Goal: Task Accomplishment & Management: Manage account settings

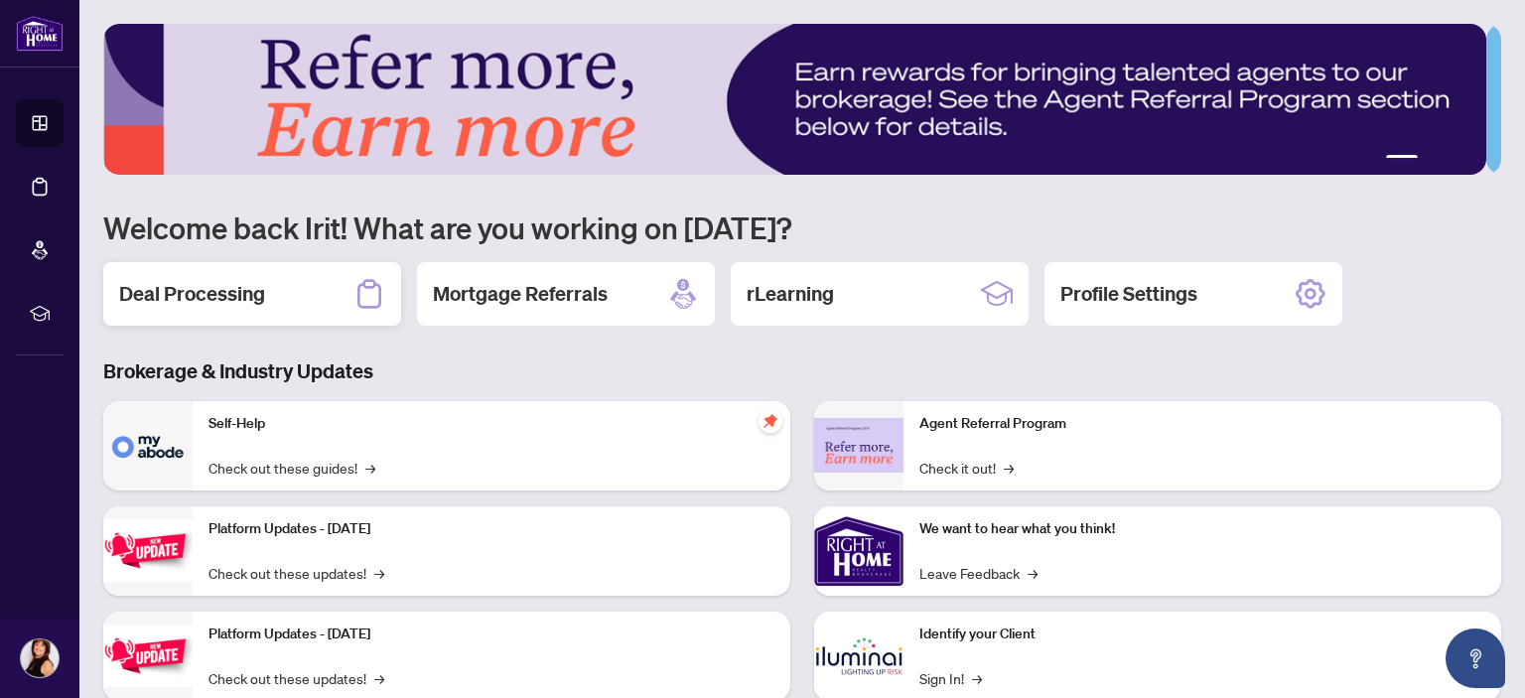
click at [246, 296] on h2 "Deal Processing" at bounding box center [192, 294] width 146 height 28
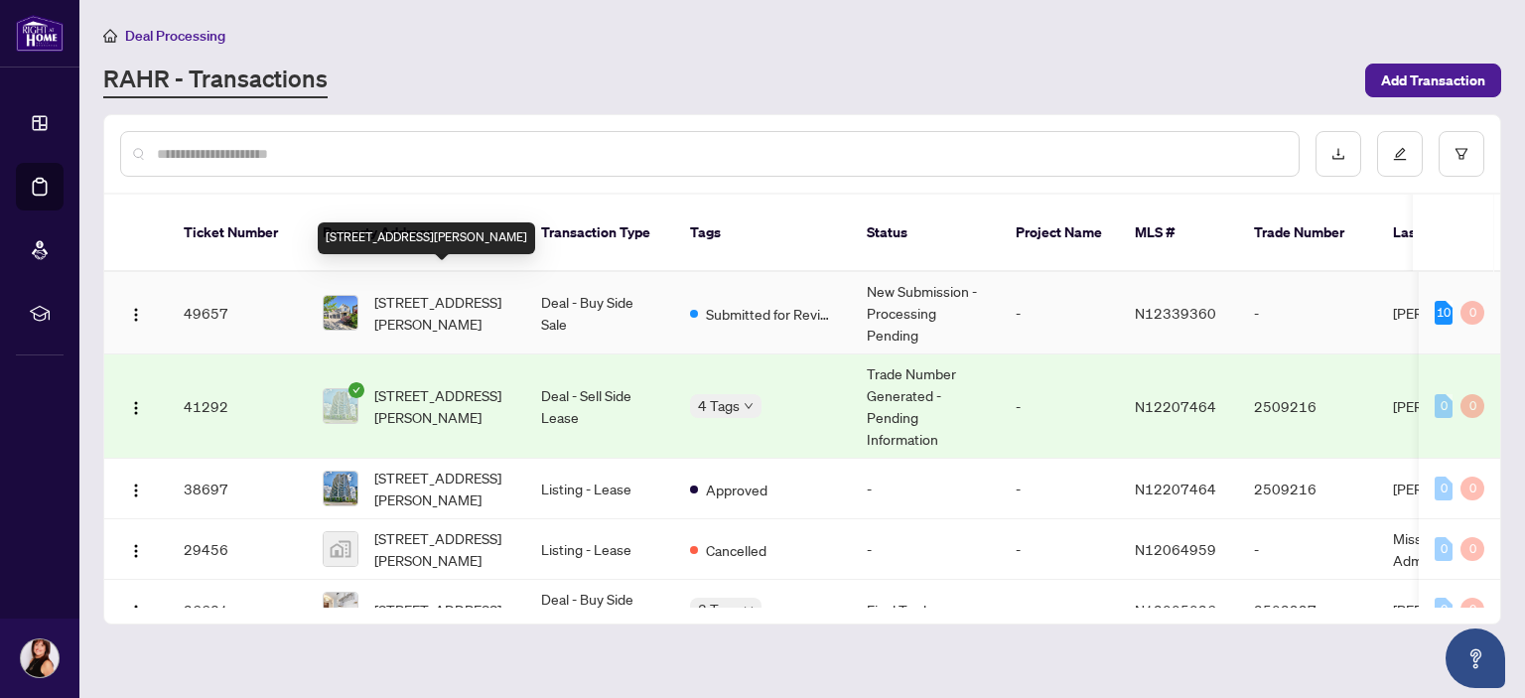
click at [412, 291] on span "[STREET_ADDRESS][PERSON_NAME]" at bounding box center [441, 313] width 135 height 44
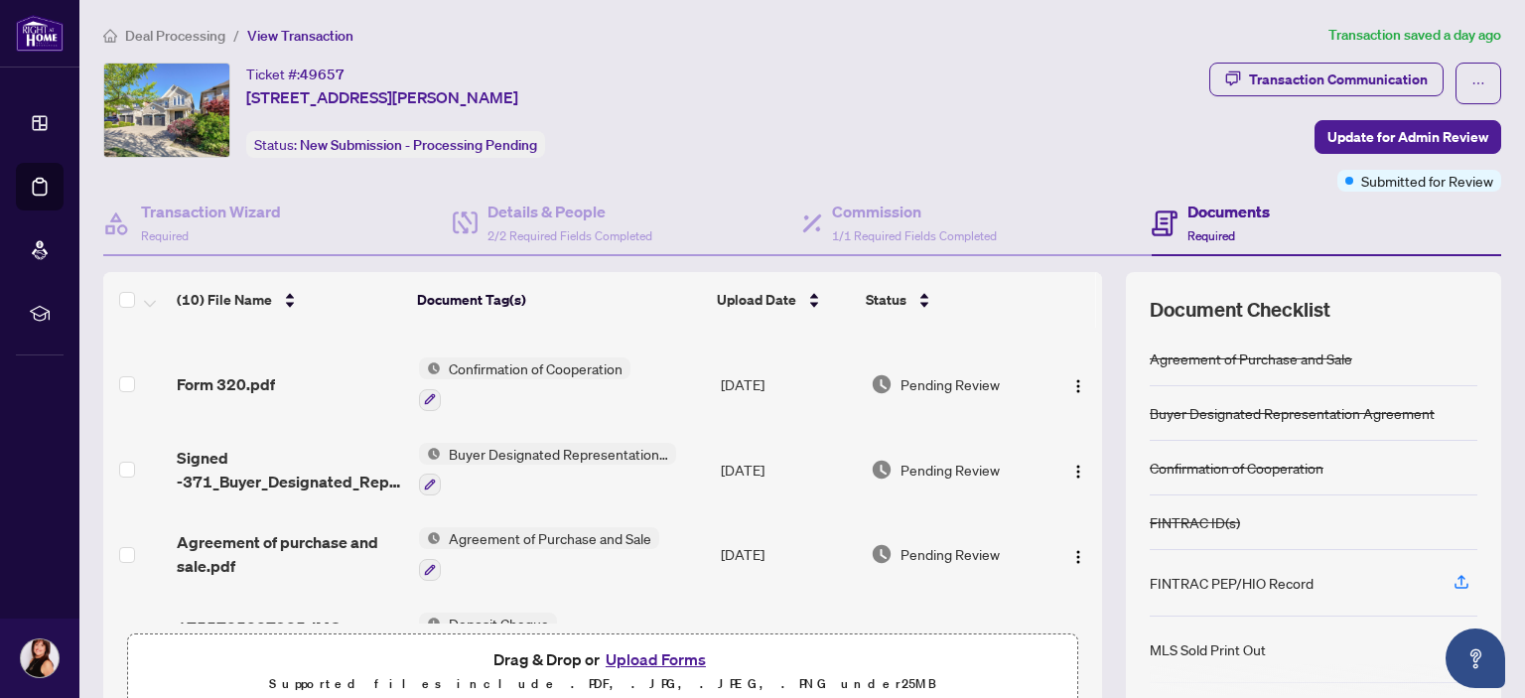
scroll to position [546, 0]
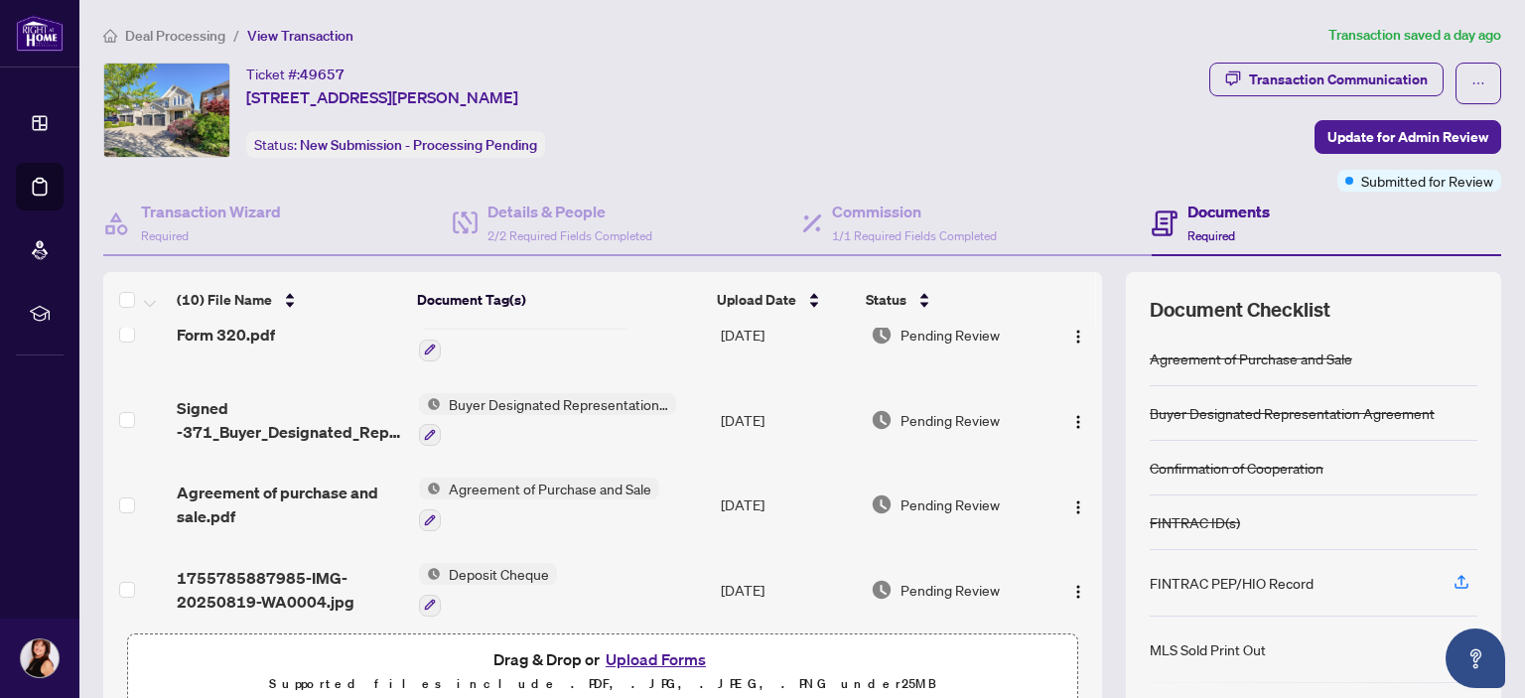
click at [661, 655] on button "Upload Forms" at bounding box center [656, 659] width 112 height 26
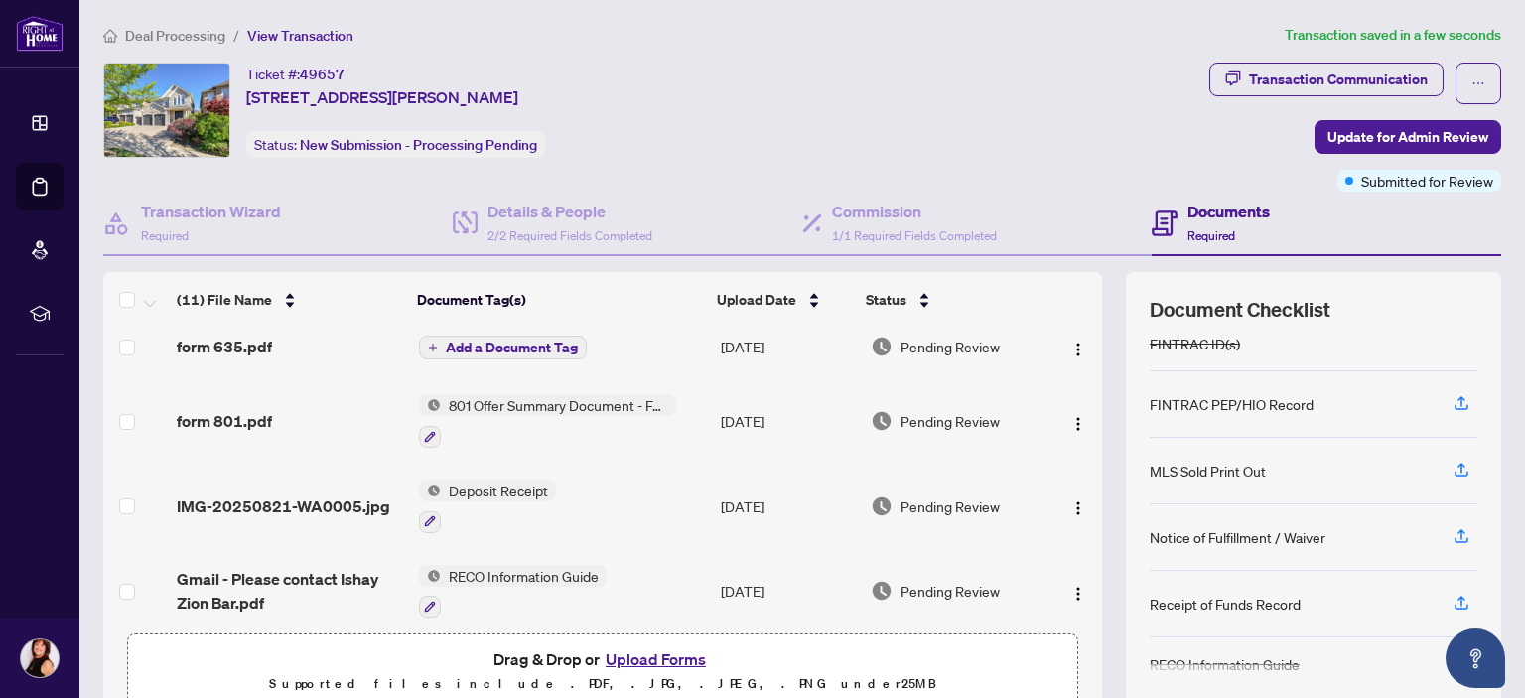
scroll to position [0, 0]
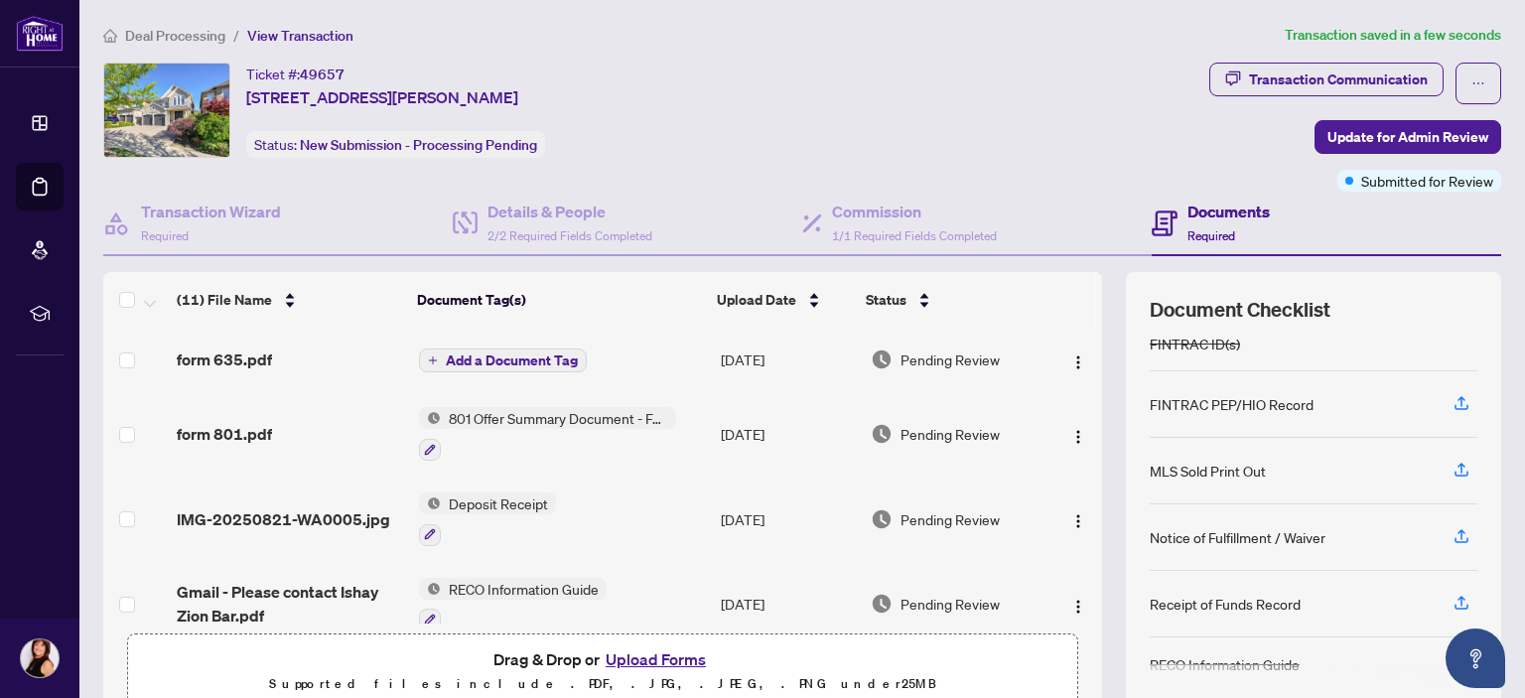
click at [540, 354] on span "Add a Document Tag" at bounding box center [512, 360] width 132 height 14
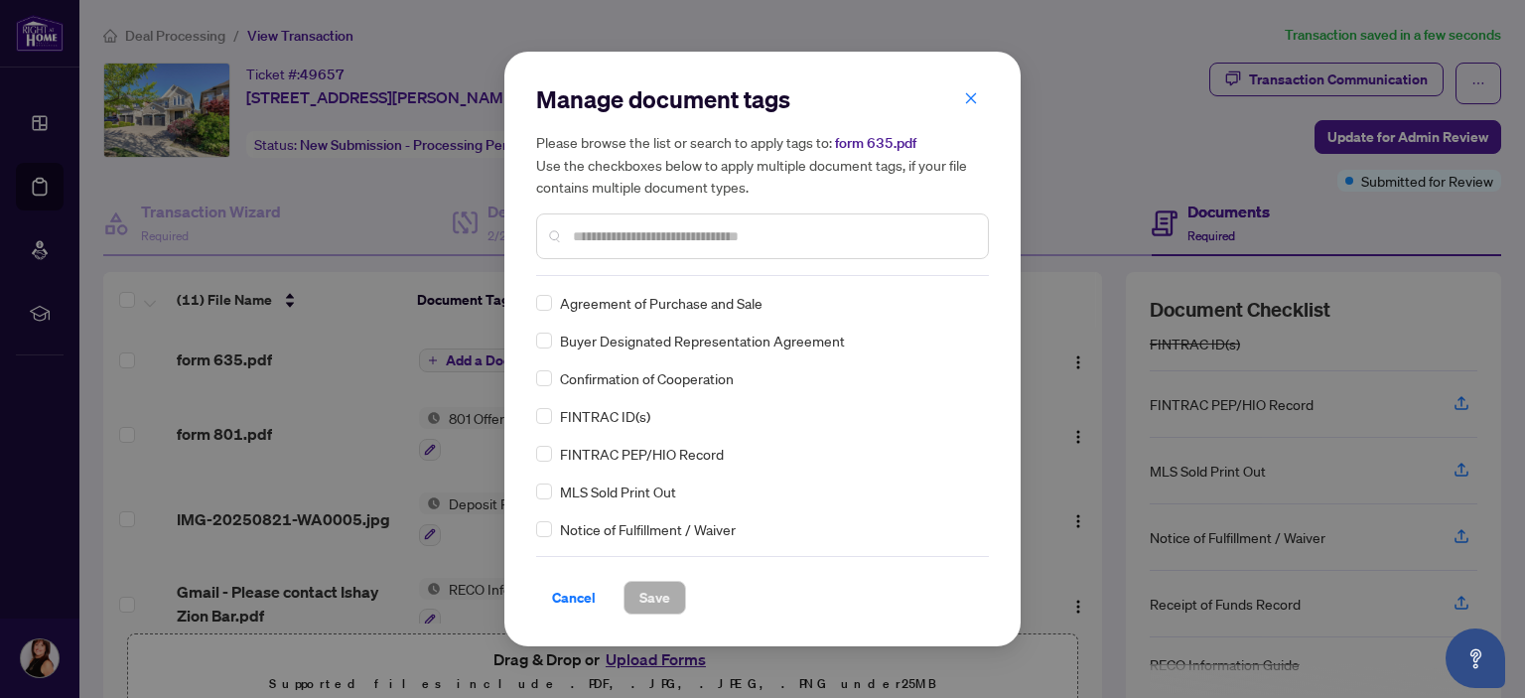
click at [590, 273] on div "Manage document tags Please browse the list or search to apply tags to: form 63…" at bounding box center [762, 179] width 453 height 193
click at [631, 237] on input "text" at bounding box center [772, 236] width 399 height 22
type input "**"
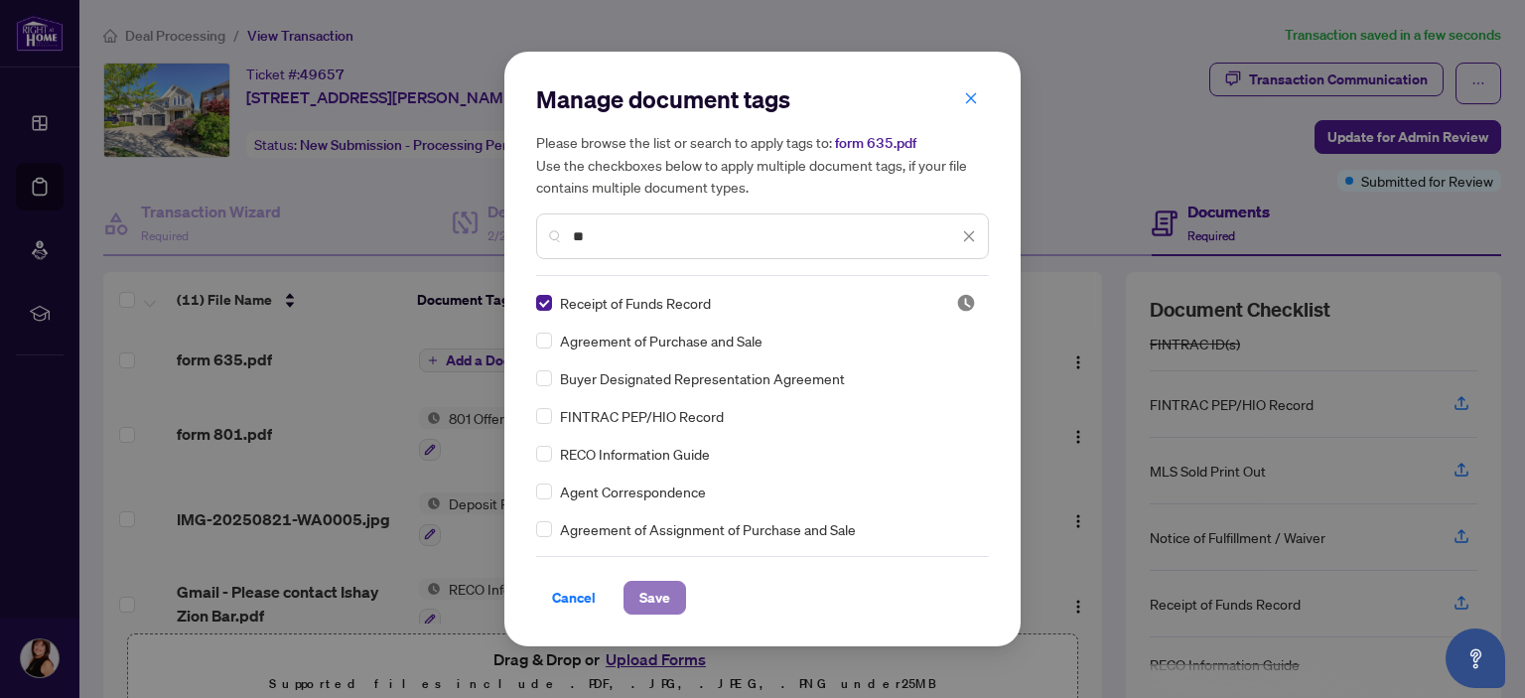
click at [654, 601] on span "Save" at bounding box center [654, 598] width 31 height 32
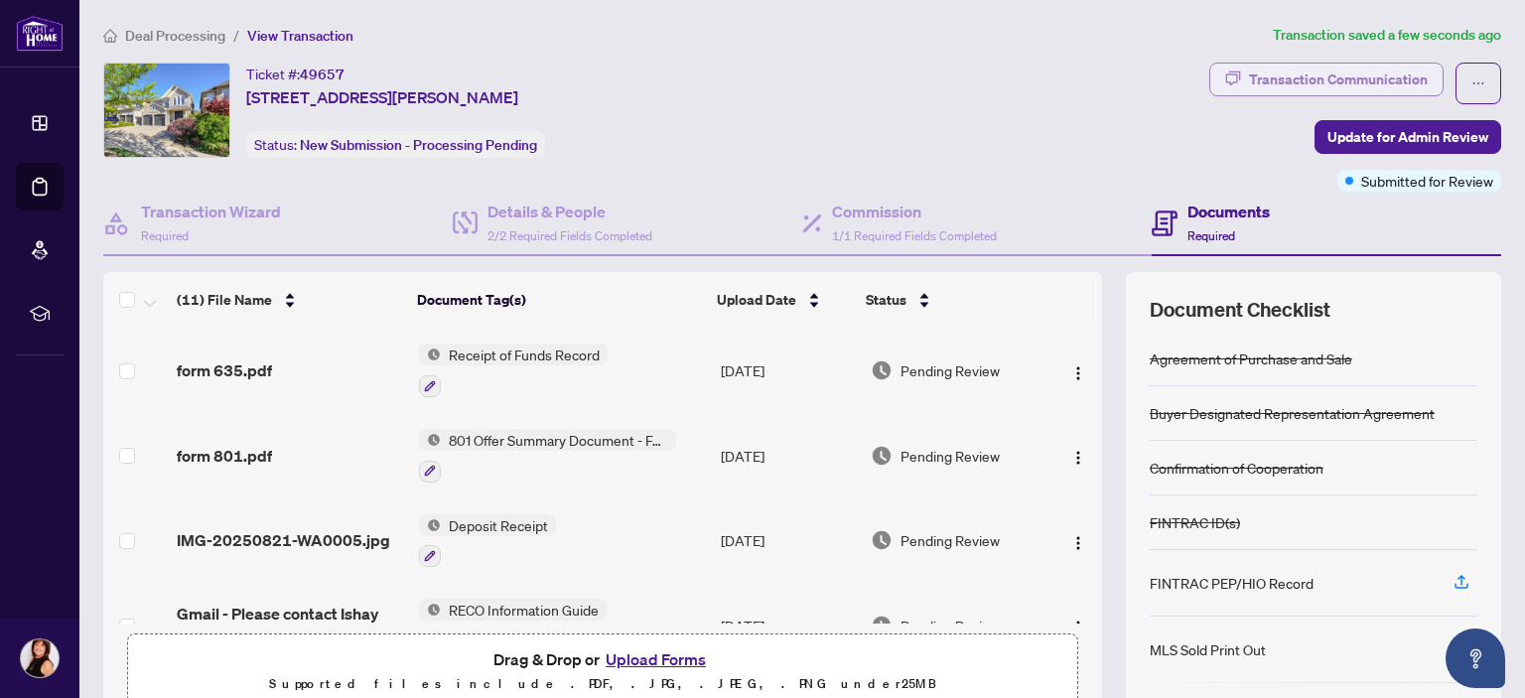
click at [1314, 80] on div "Transaction Communication" at bounding box center [1338, 80] width 179 height 32
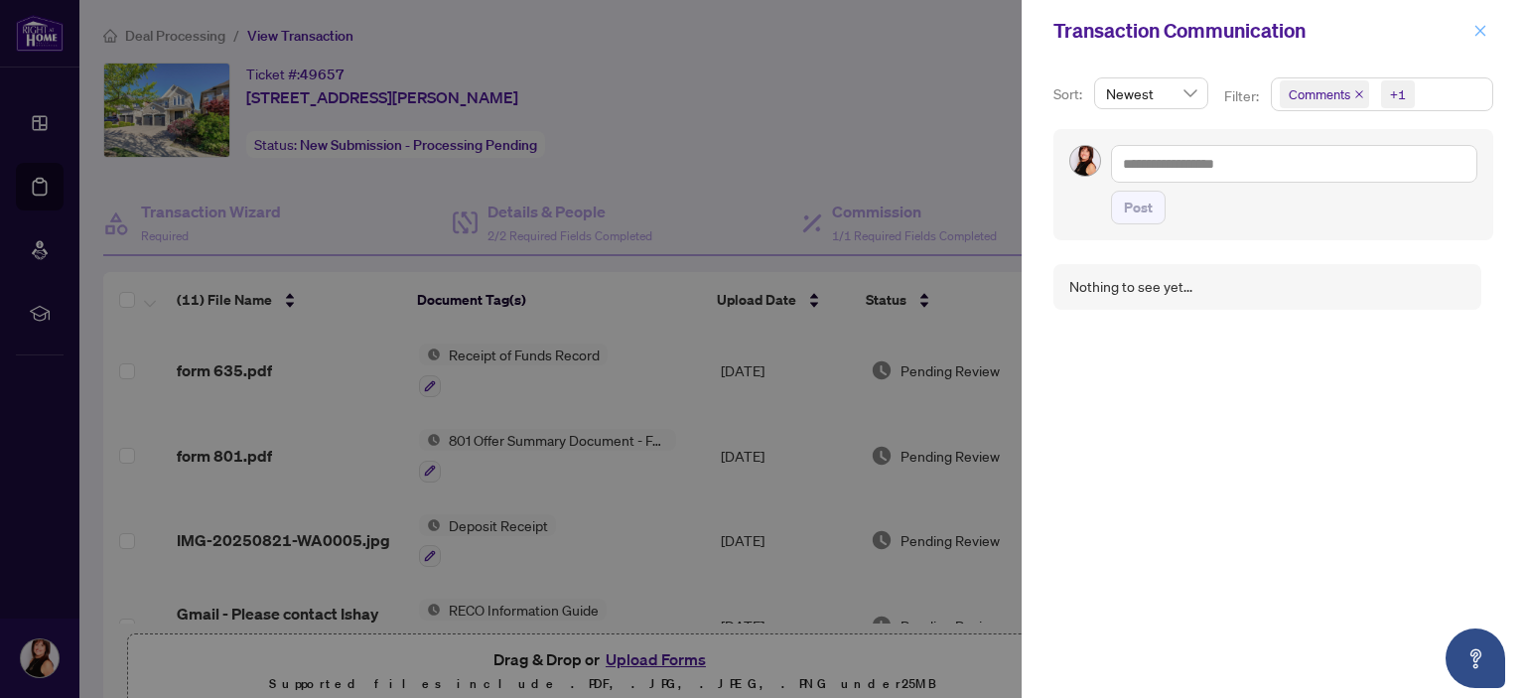
click at [1473, 24] on icon "close" at bounding box center [1480, 31] width 14 height 14
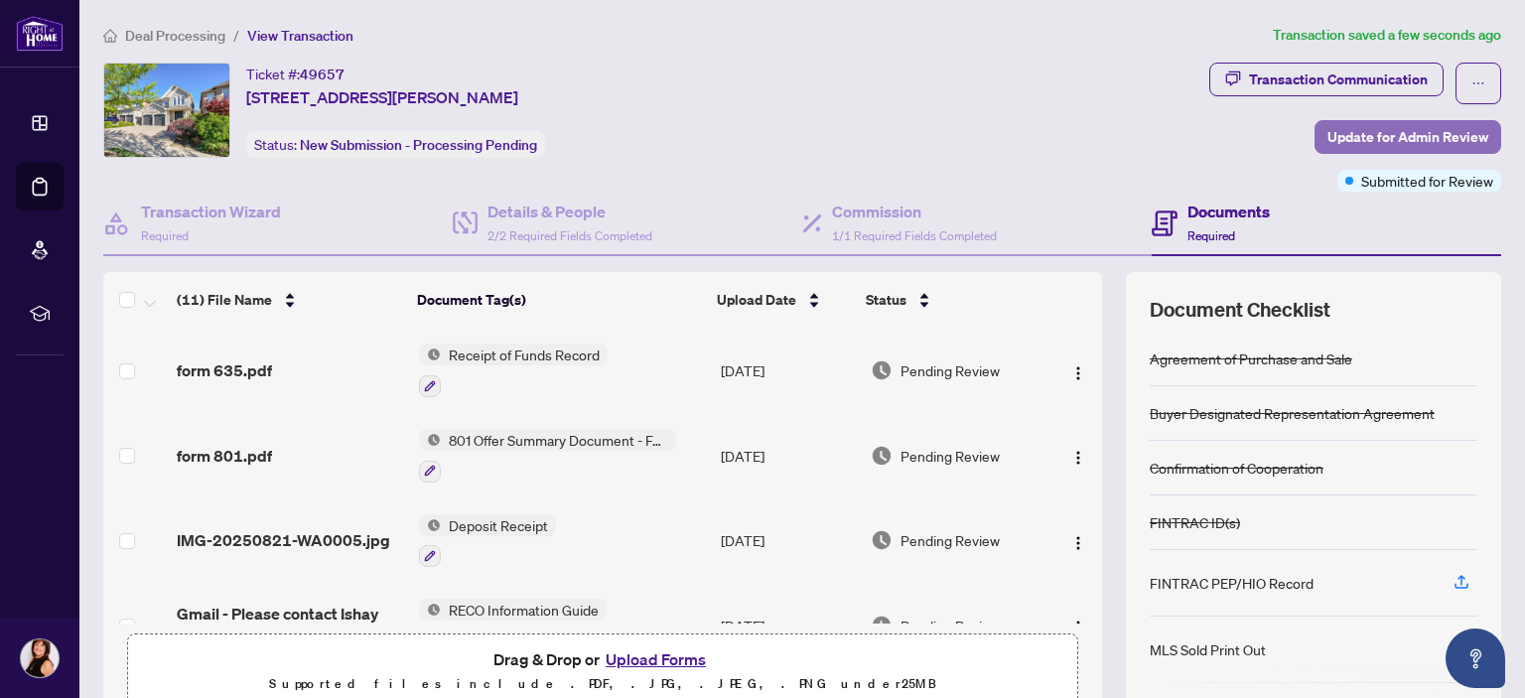
click at [1432, 136] on span "Update for Admin Review" at bounding box center [1407, 137] width 161 height 32
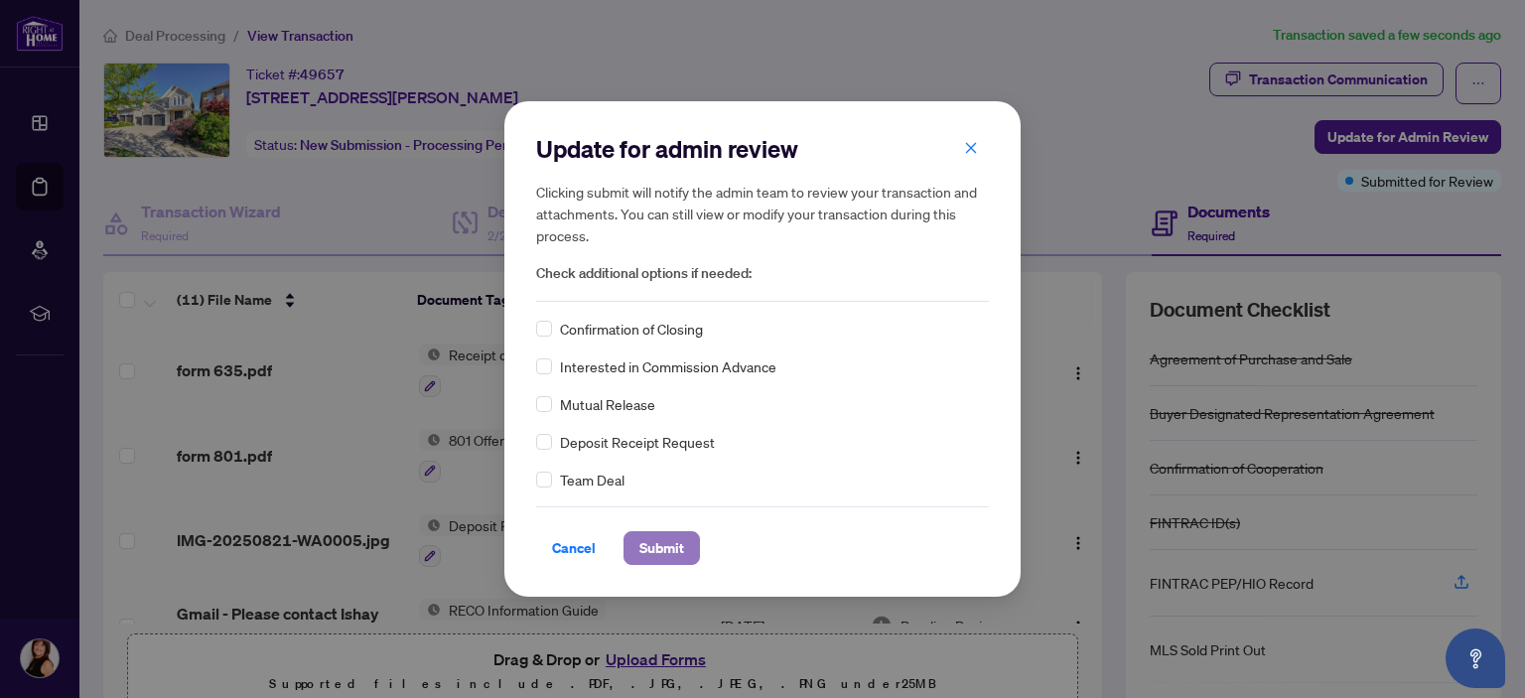
click at [657, 550] on span "Submit" at bounding box center [661, 548] width 45 height 32
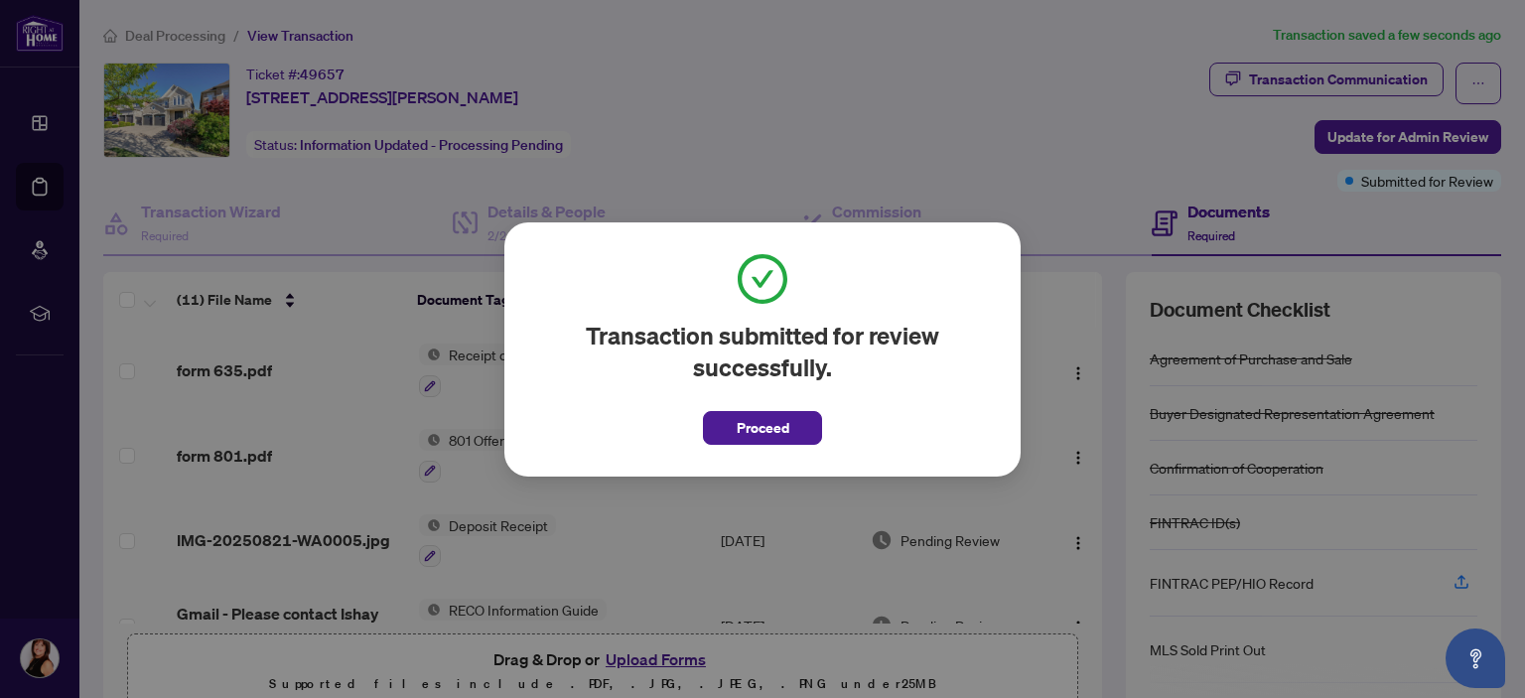
drag, startPoint x: 787, startPoint y: 428, endPoint x: 824, endPoint y: 368, distance: 70.0
click at [788, 428] on button "Proceed" at bounding box center [762, 428] width 119 height 34
